Goal: Answer question/provide support: Share knowledge or assist other users

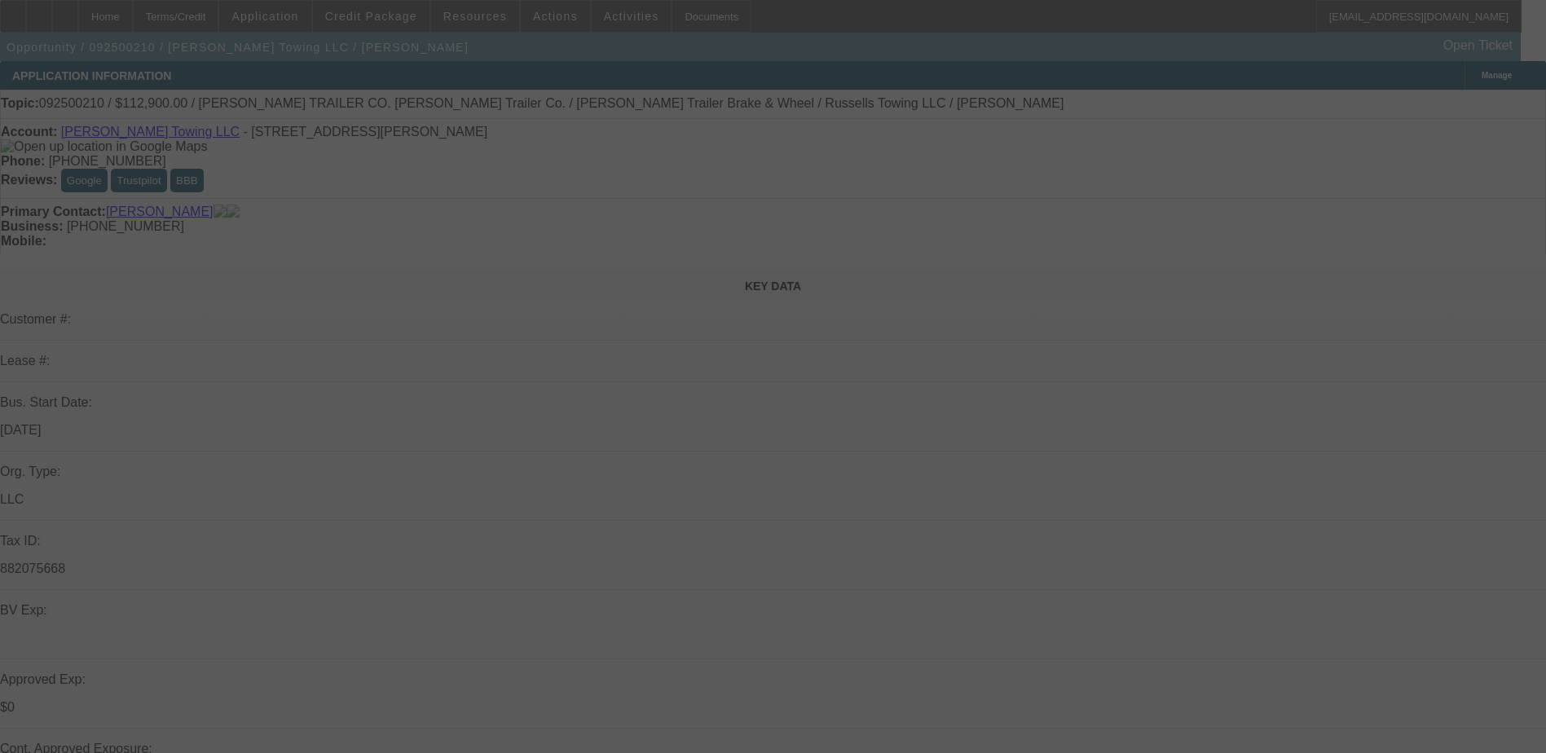
click at [768, 499] on div at bounding box center [773, 376] width 1546 height 753
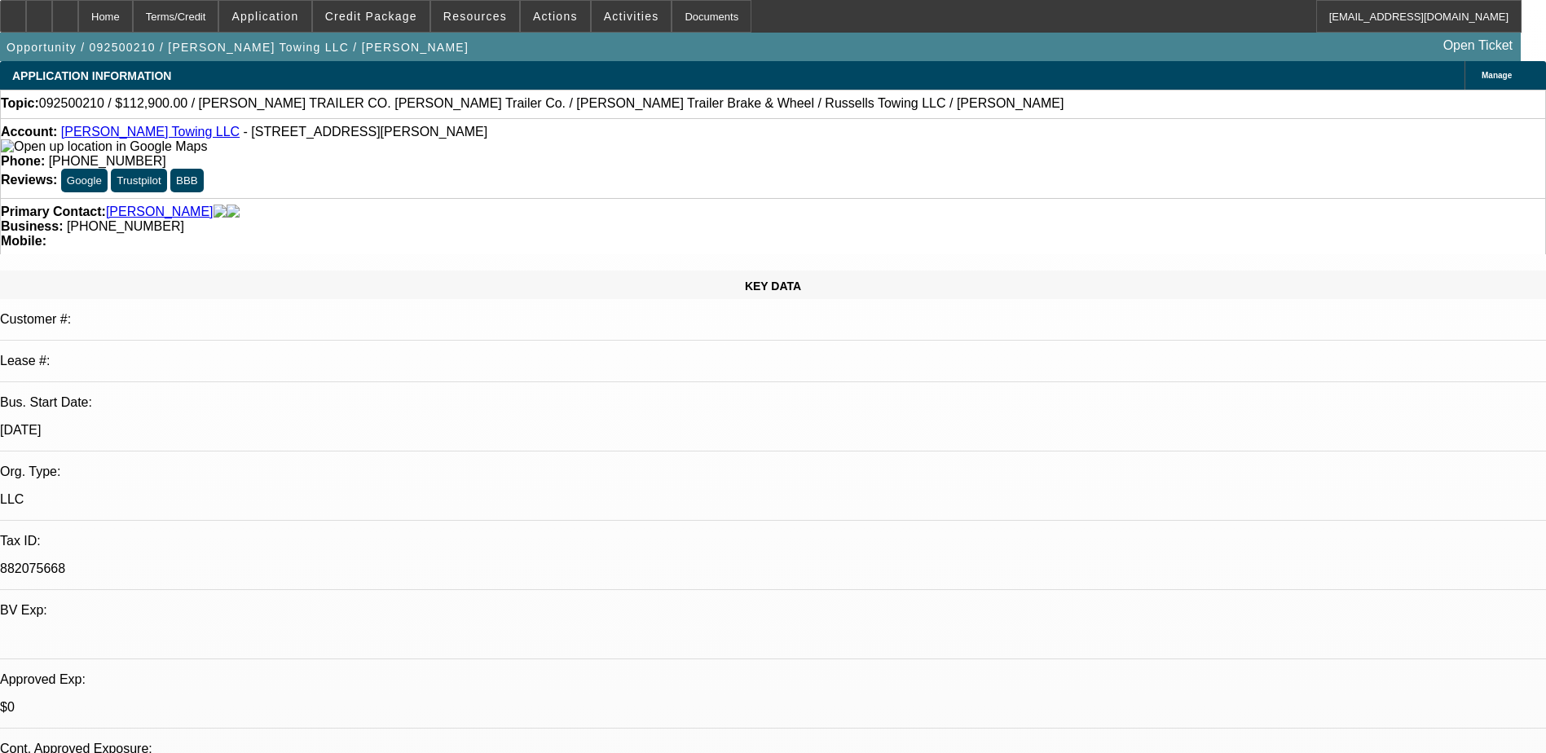
select select "0"
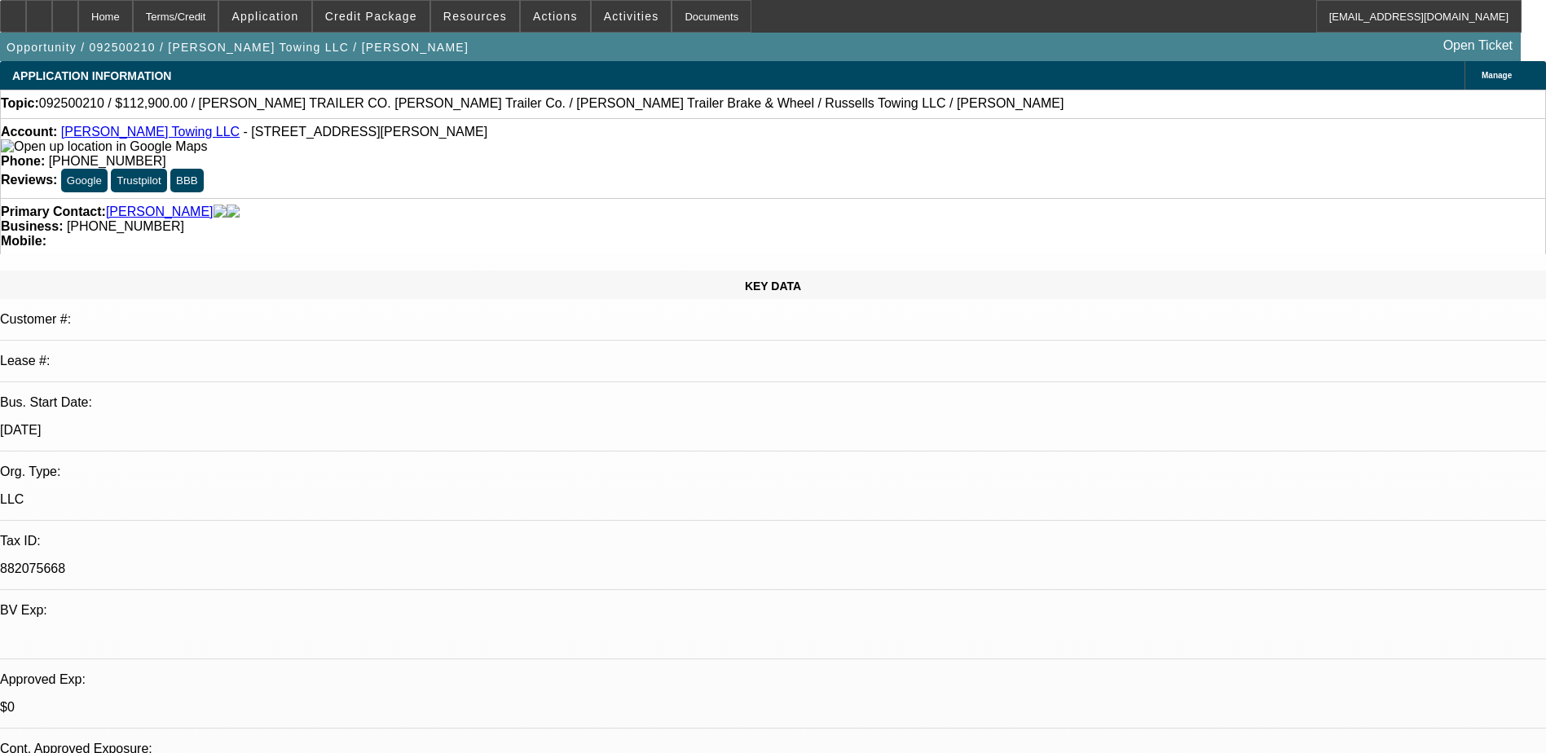
select select "0"
select select "0.1"
select select "0"
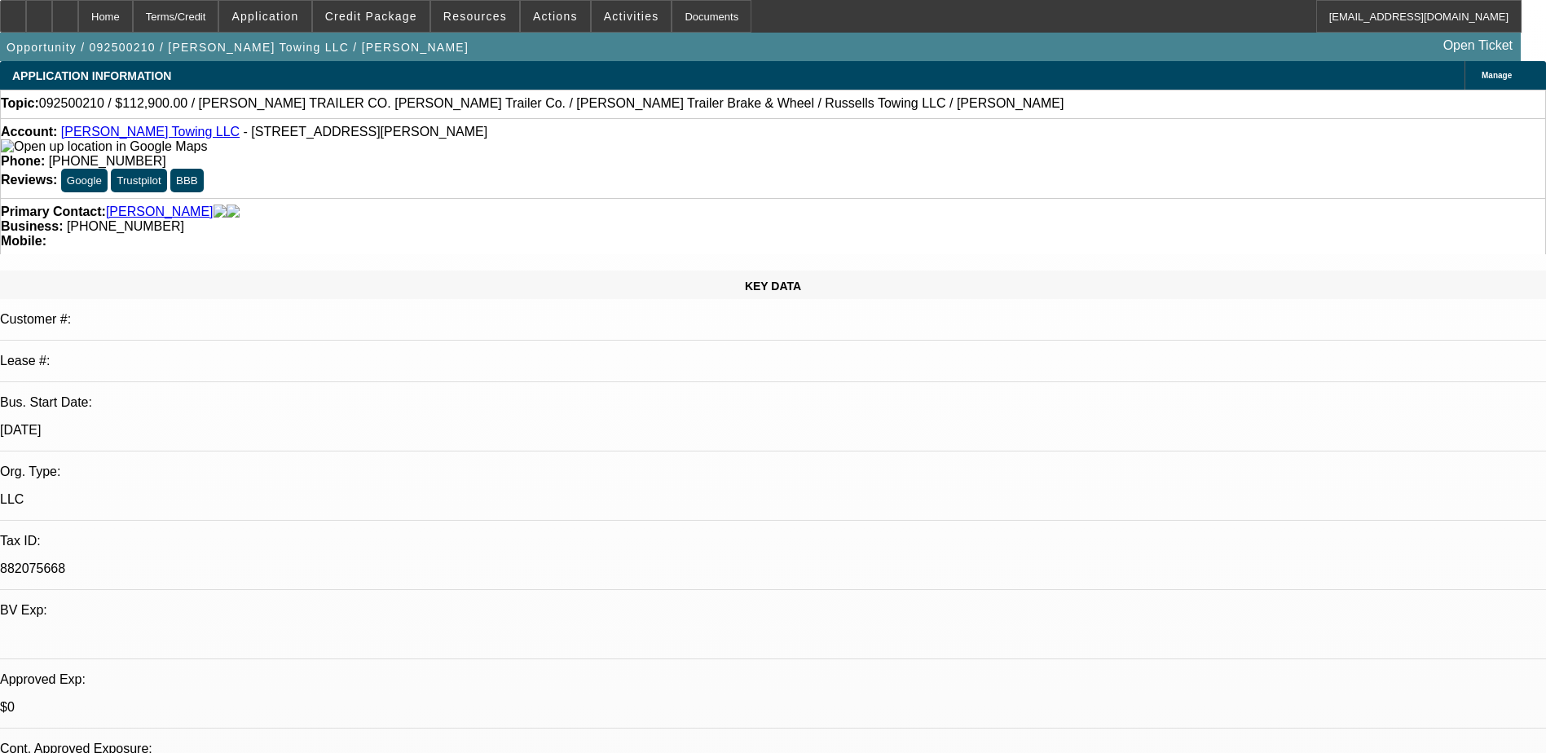
select select "0"
select select "1"
select select "2"
select select "6"
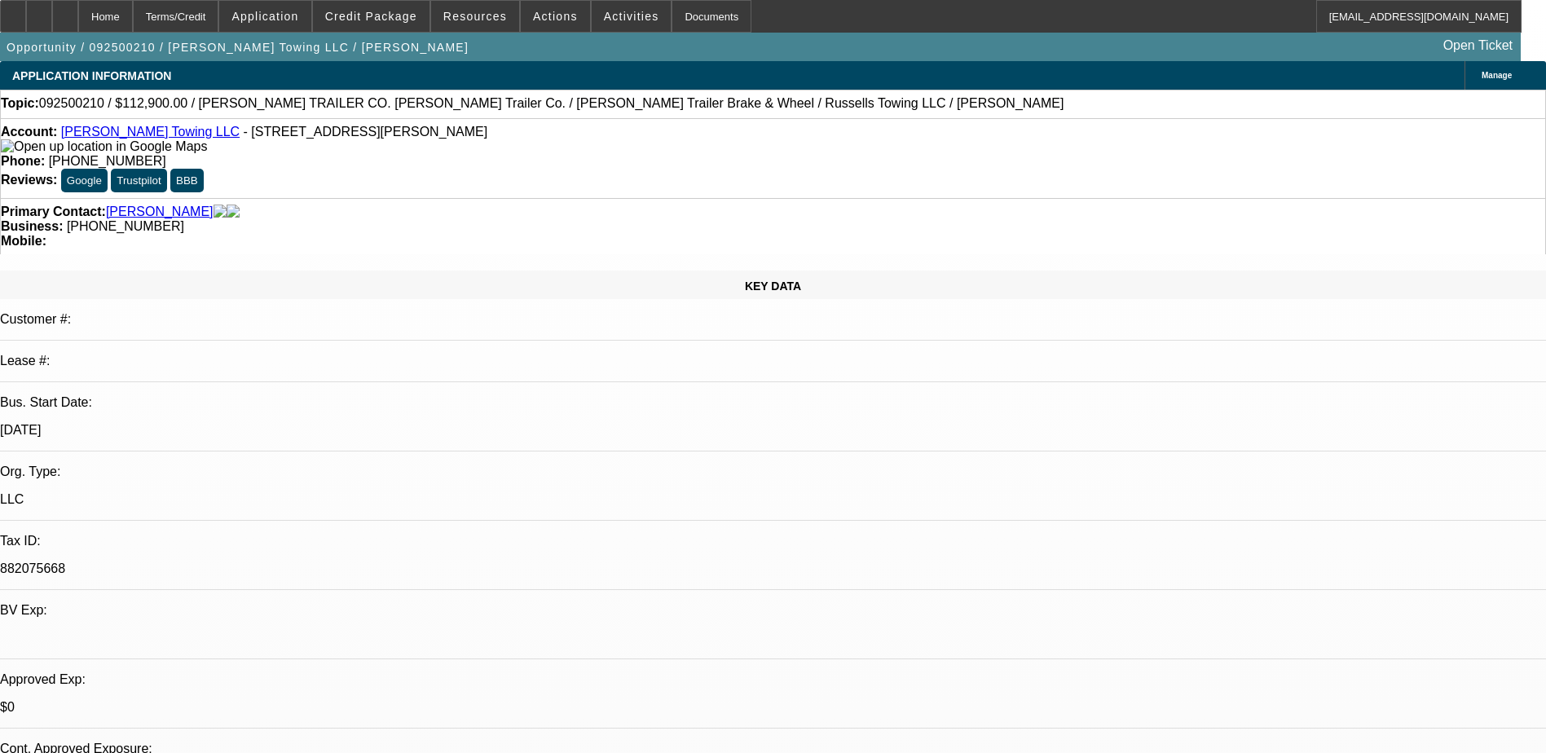
select select "1"
select select "2"
select select "6"
select select "1"
select select "2"
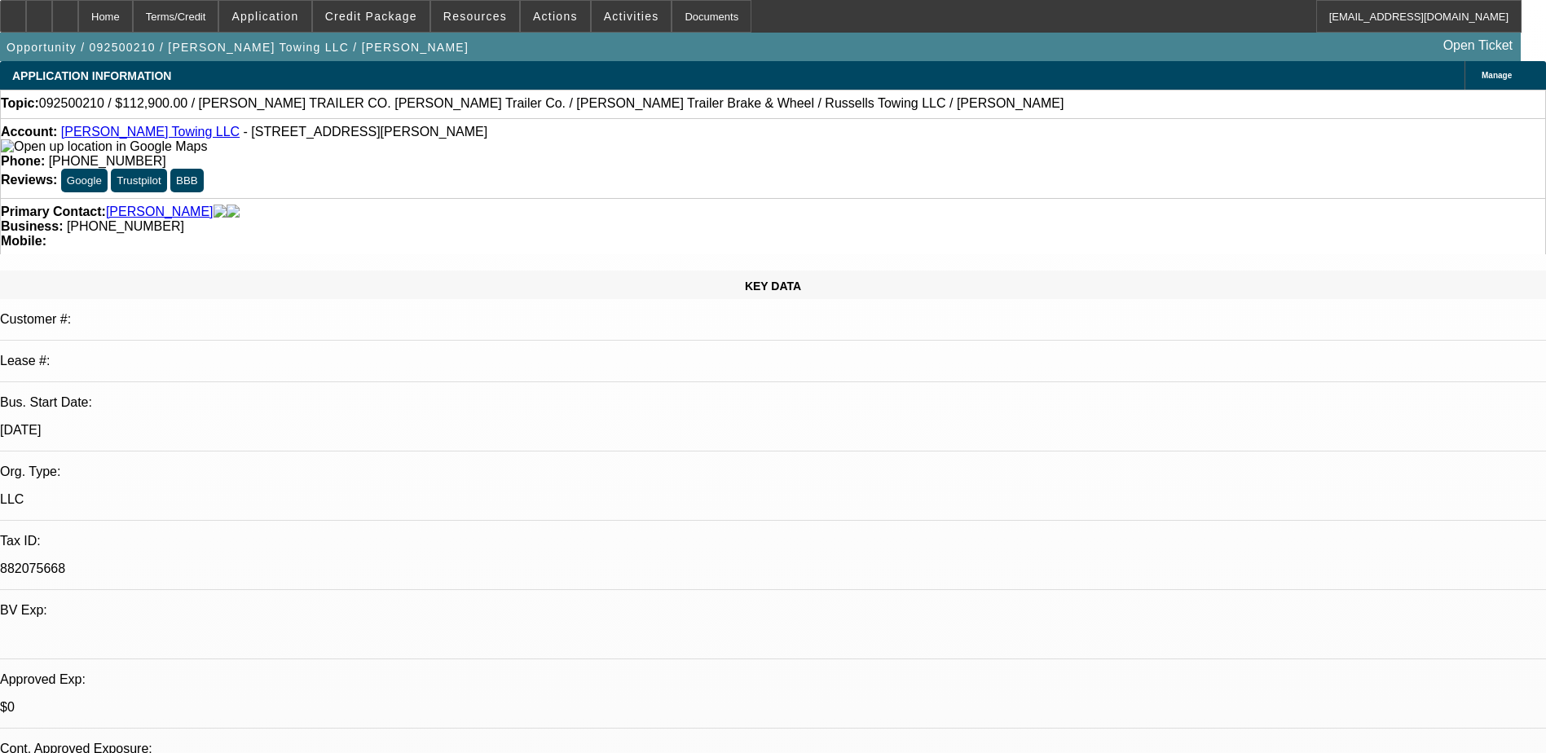
select select "4"
select select "1"
select select "3"
select select "6"
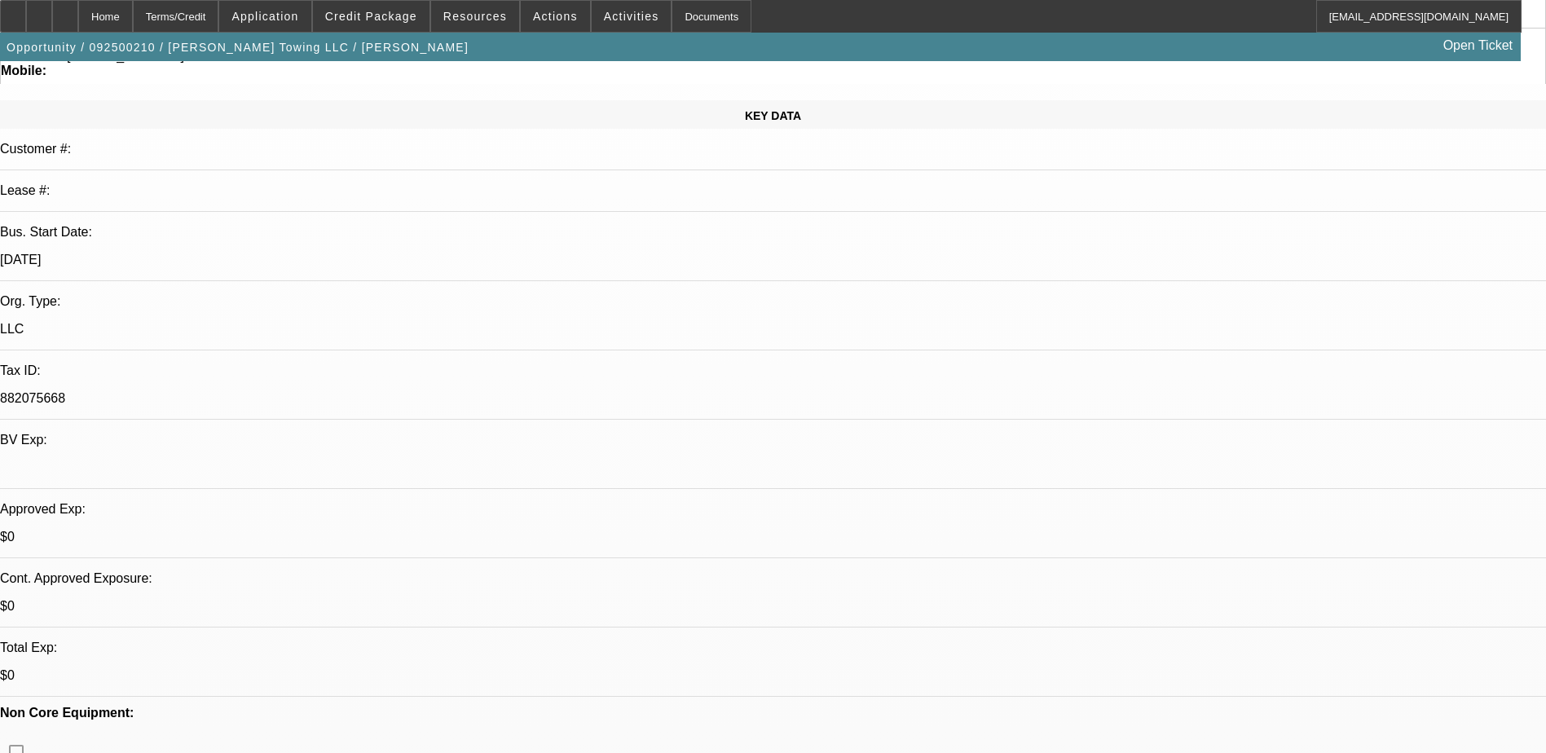
scroll to position [326, 0]
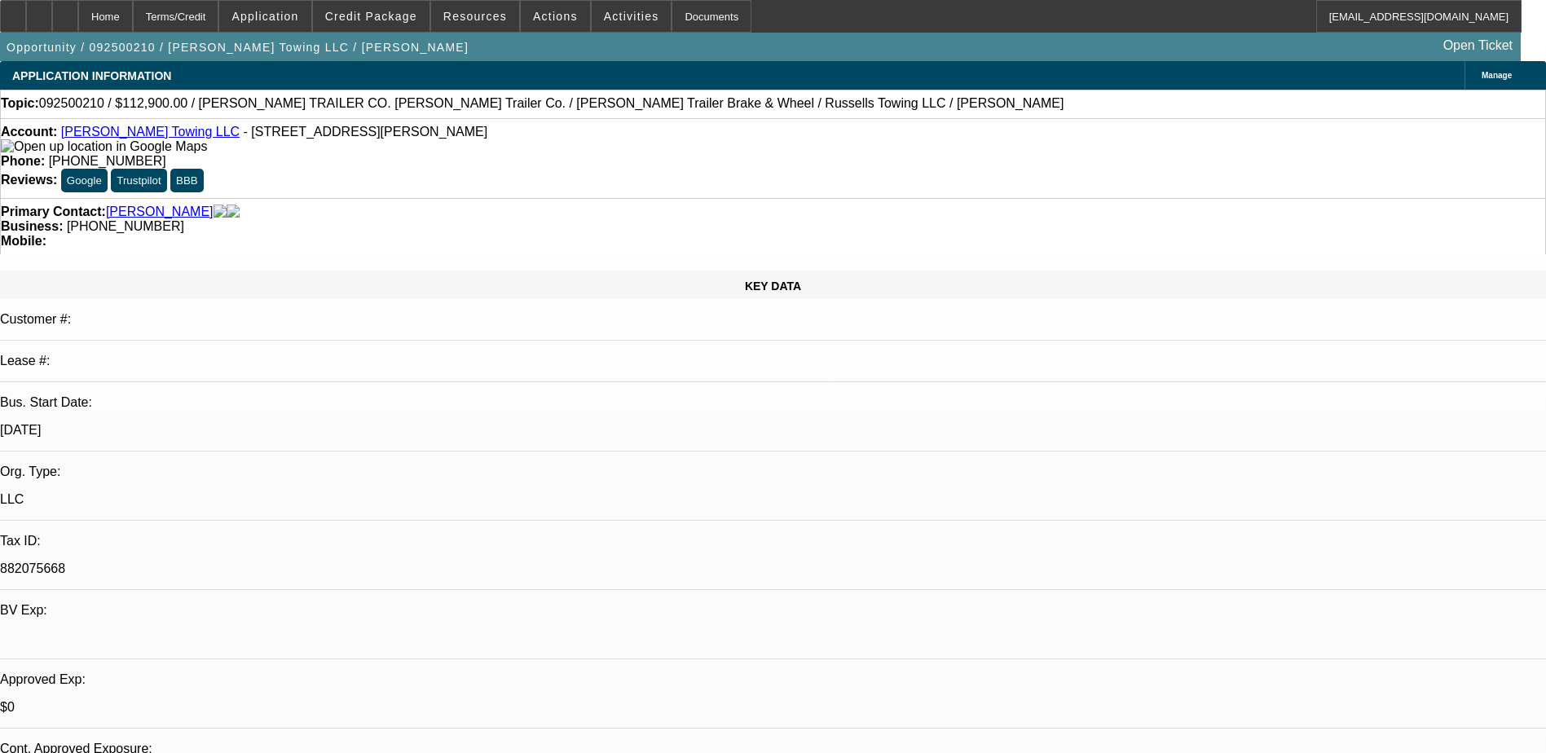
select select "0"
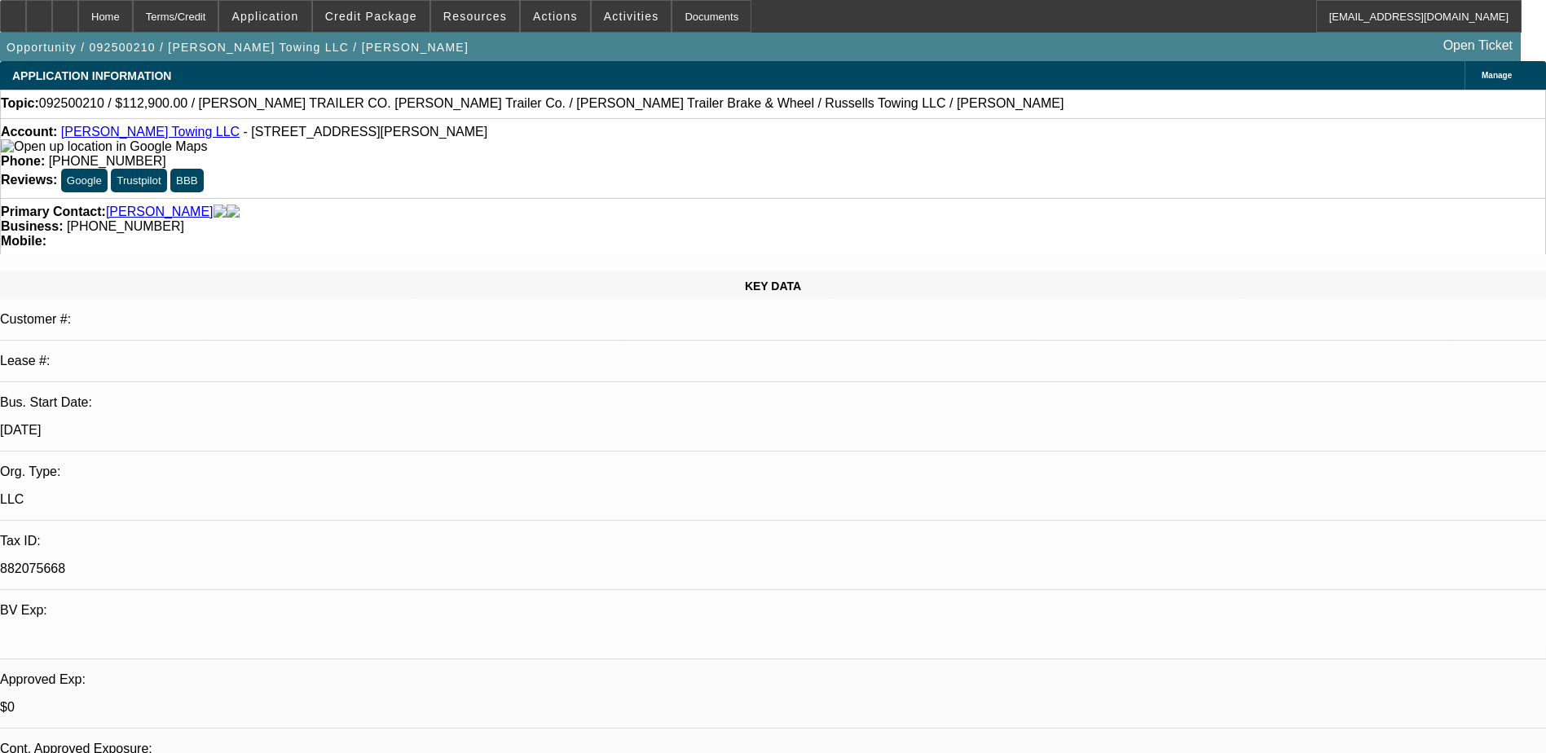
select select "0"
select select "0.1"
select select "0"
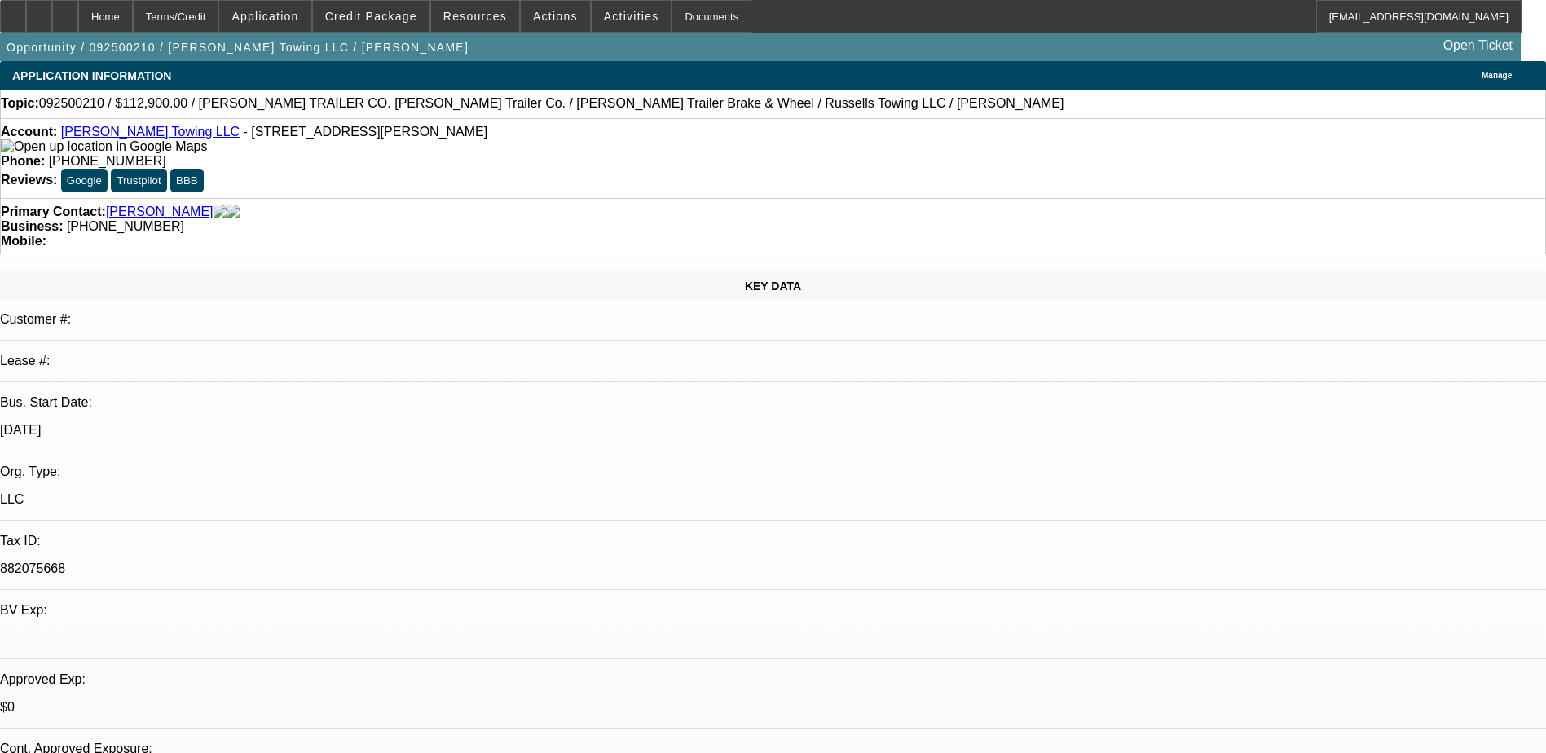
select select "0"
select select "1"
select select "2"
select select "6"
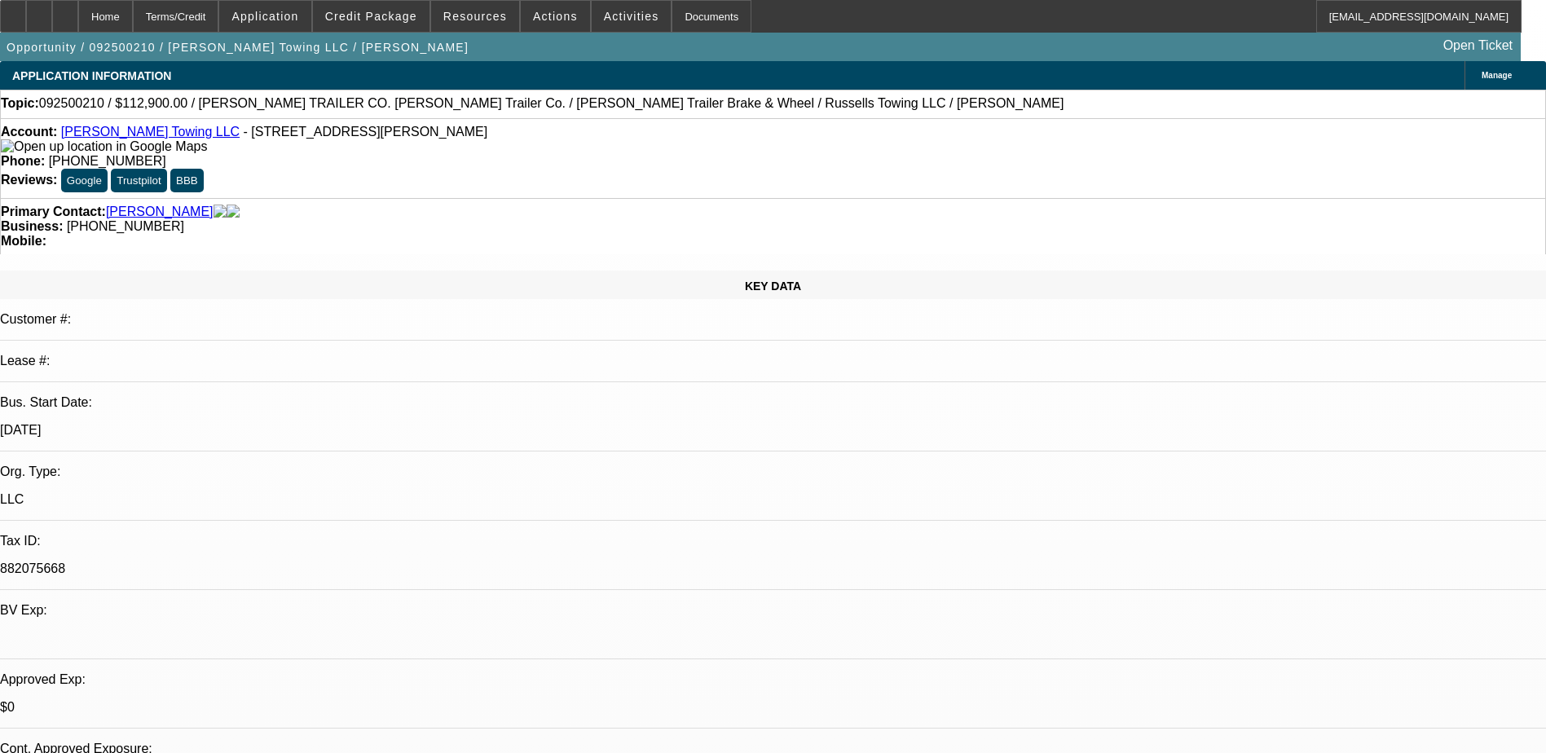
select select "1"
select select "2"
select select "6"
select select "1"
select select "2"
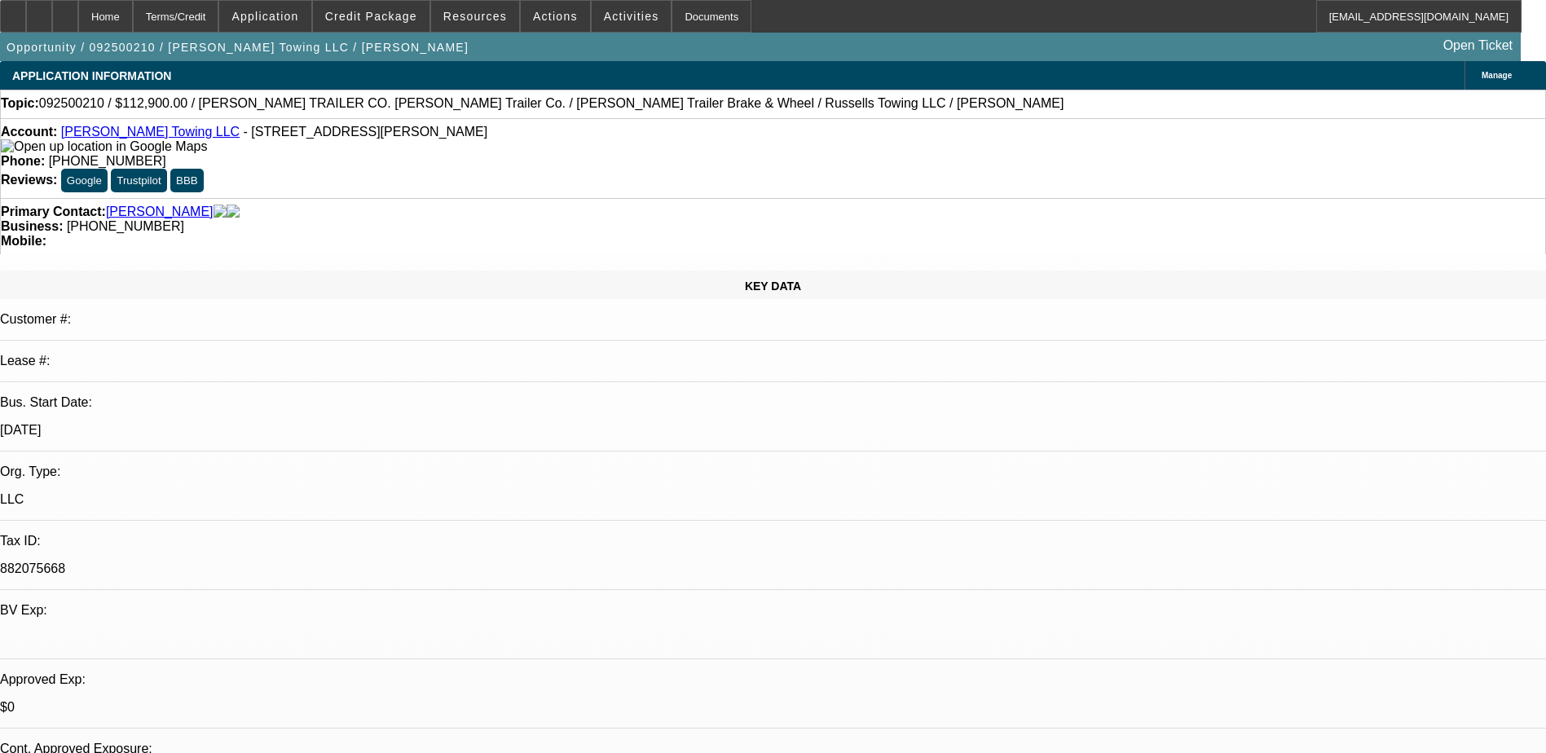
select select "4"
select select "1"
select select "3"
select select "6"
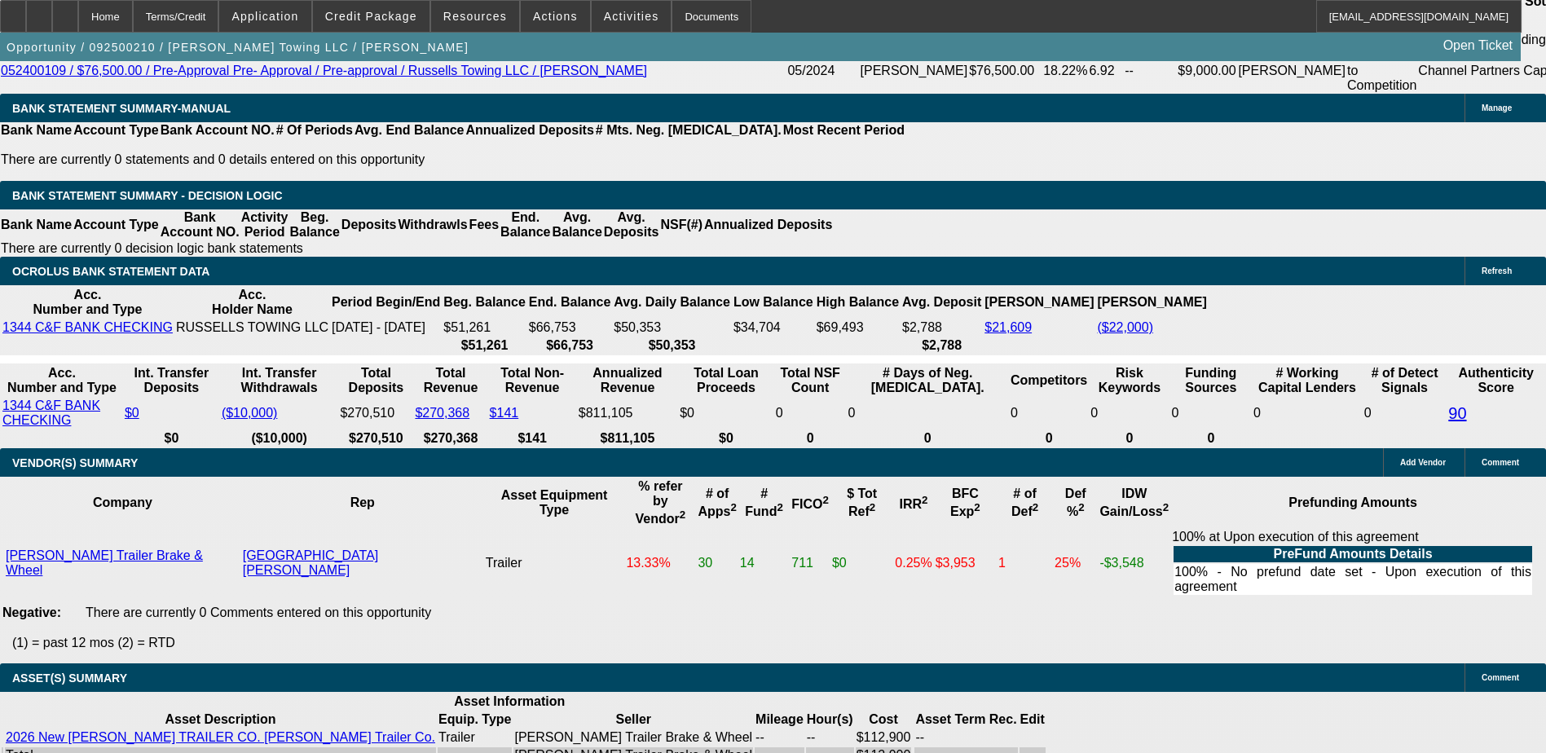
scroll to position [2852, 0]
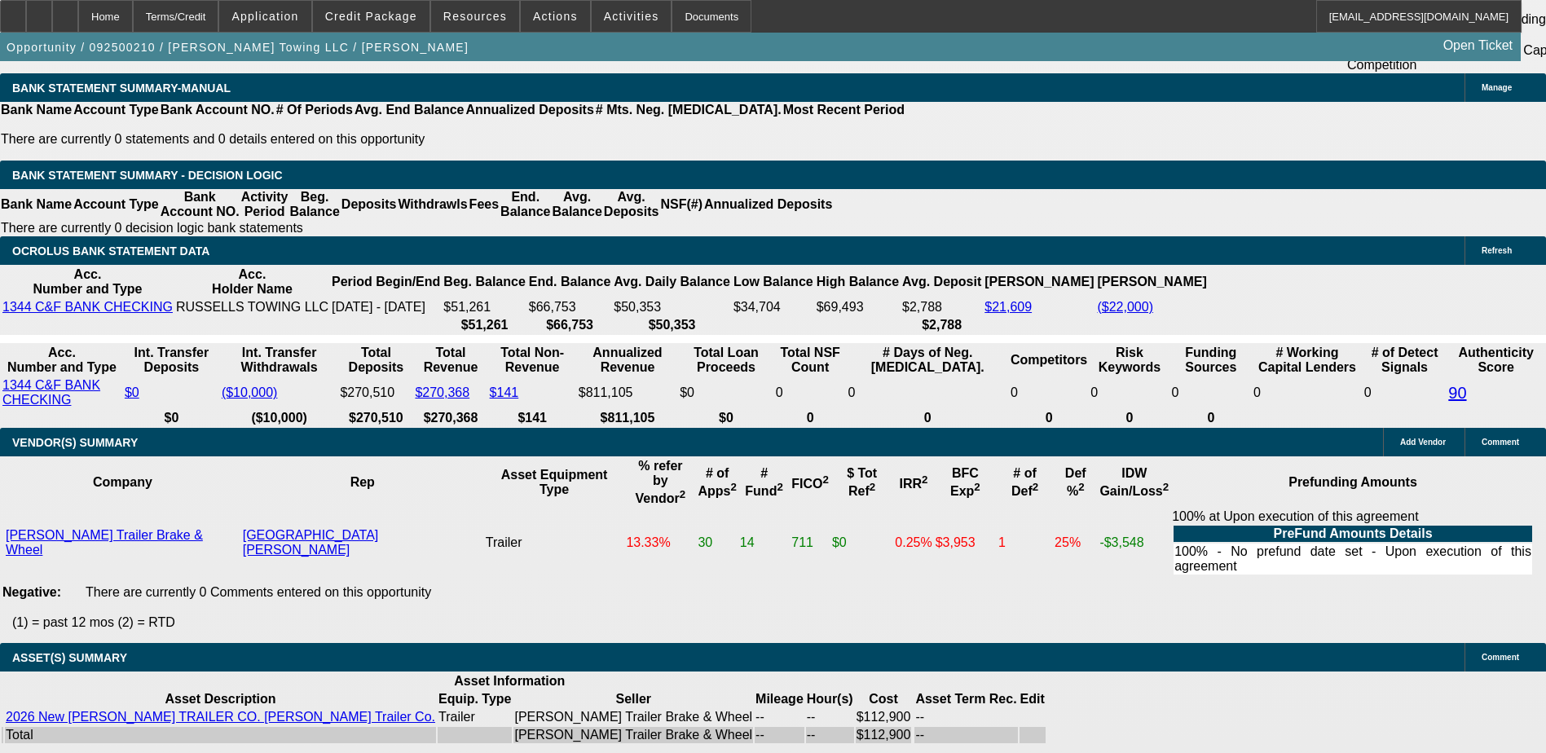
scroll to position [209, 0]
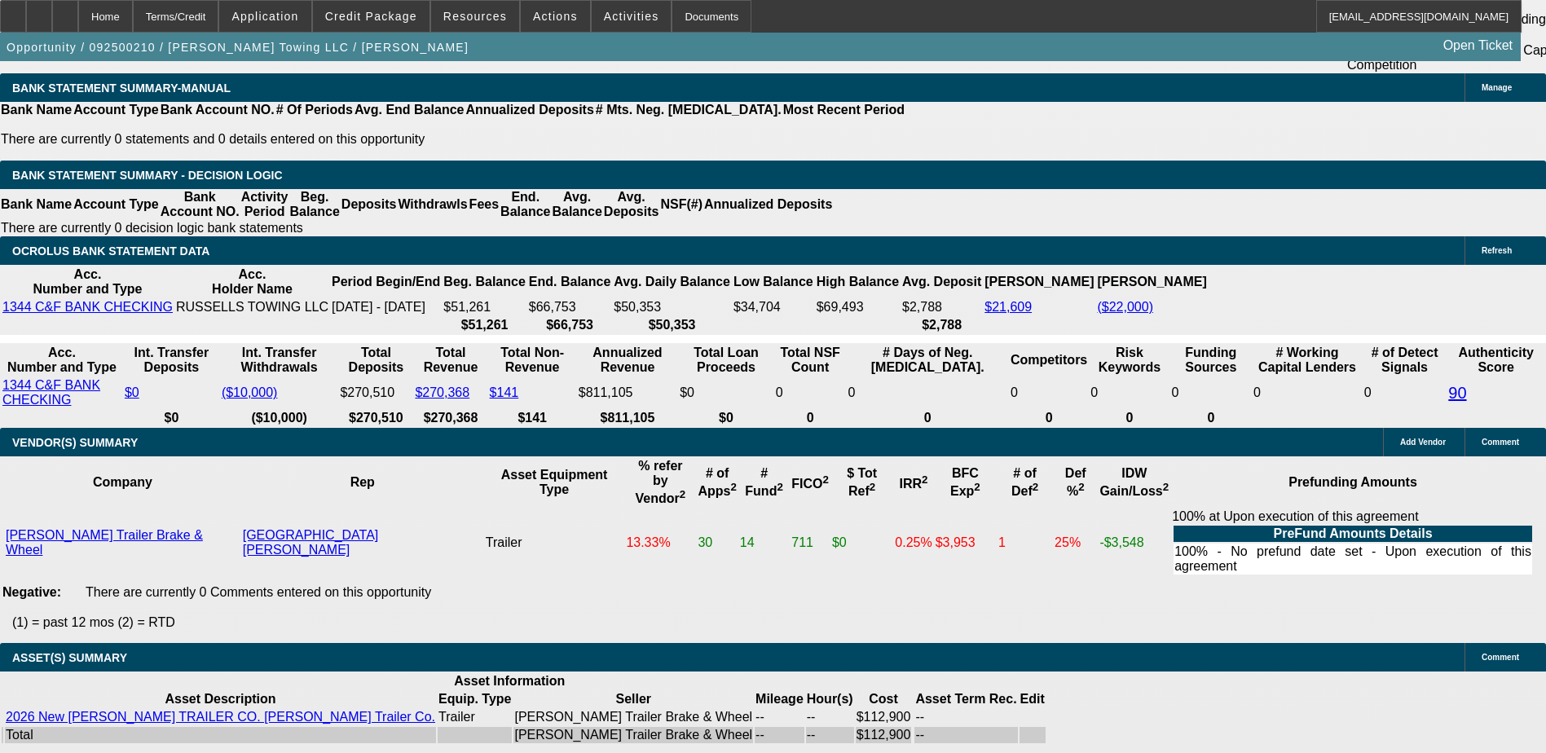
drag, startPoint x: 1222, startPoint y: 279, endPoint x: 1214, endPoint y: 245, distance: 35.2
